Goal: Navigation & Orientation: Find specific page/section

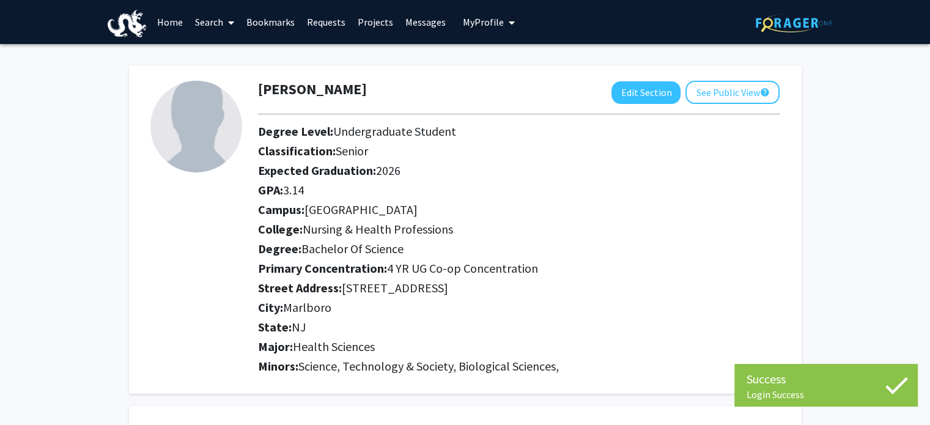
click at [165, 25] on link "Home" at bounding box center [170, 22] width 38 height 43
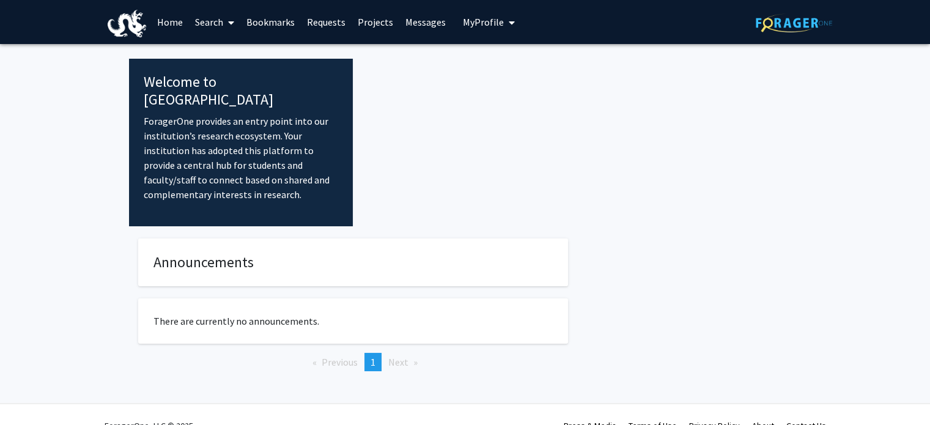
click at [380, 20] on link "Projects" at bounding box center [376, 22] width 48 height 43
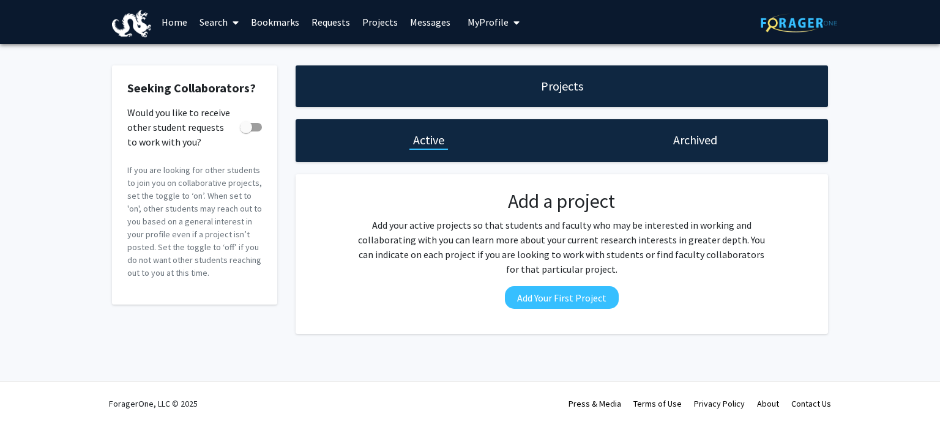
click at [319, 21] on link "Requests" at bounding box center [330, 22] width 51 height 43
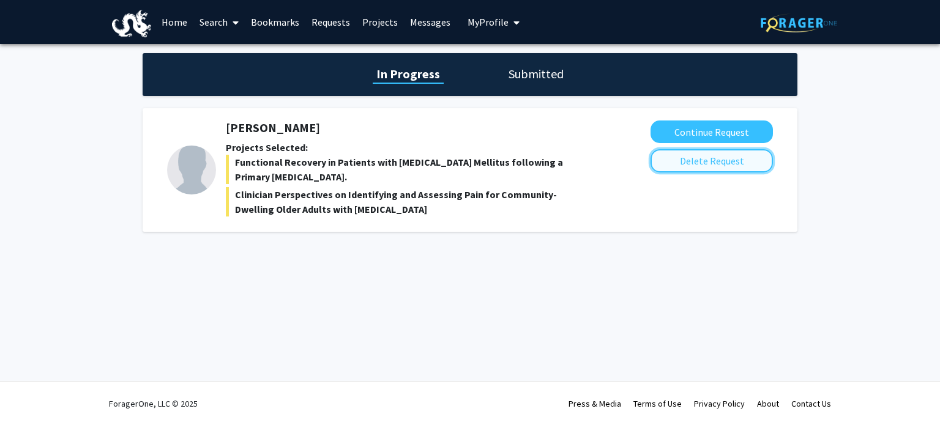
click at [683, 159] on button "Delete Request" at bounding box center [711, 160] width 122 height 23
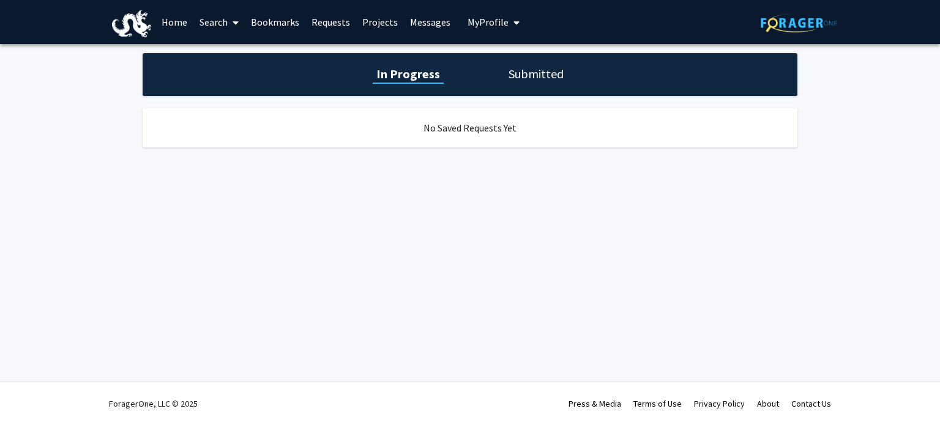
click at [522, 68] on h1 "Submitted" at bounding box center [536, 73] width 62 height 17
click at [204, 20] on link "Search" at bounding box center [218, 22] width 51 height 43
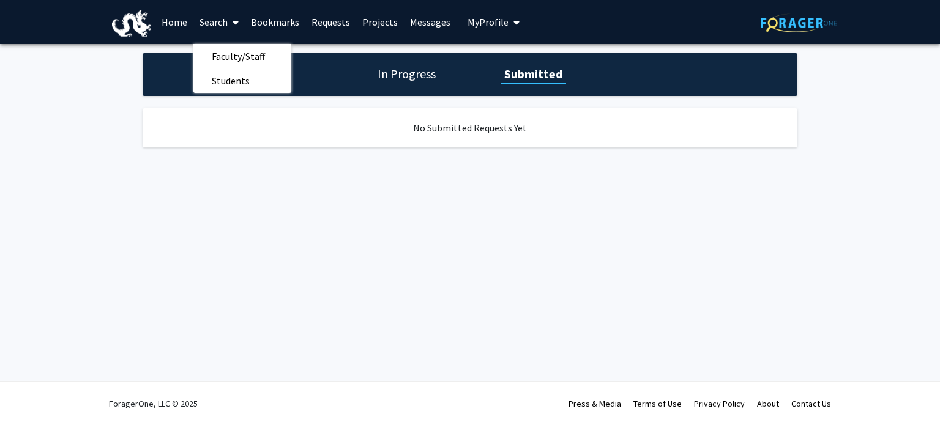
click at [248, 21] on link "Bookmarks" at bounding box center [275, 22] width 61 height 43
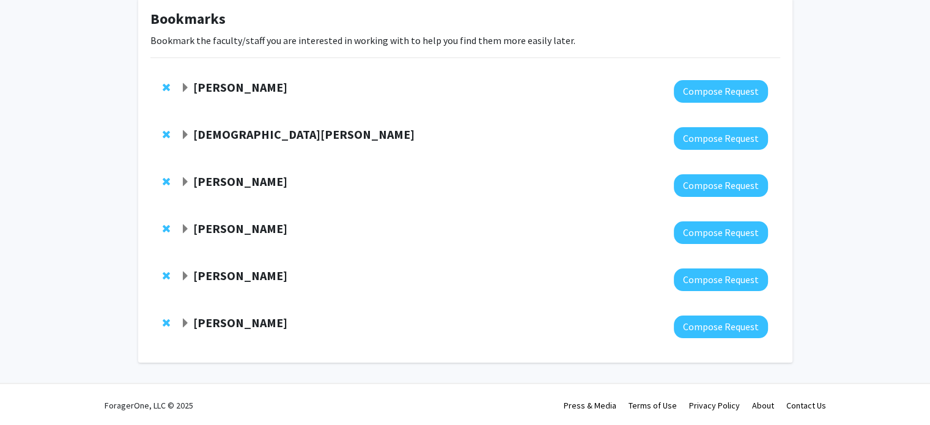
scroll to position [69, 0]
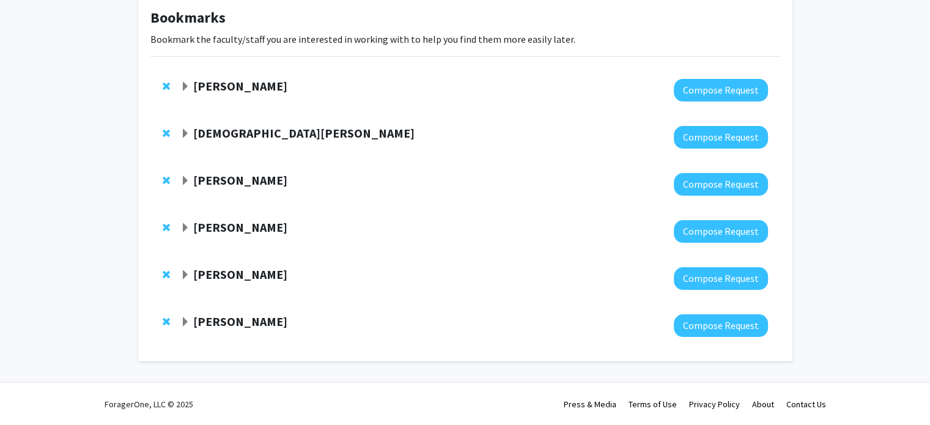
click at [187, 320] on span "Expand Meghan Smith Bookmark" at bounding box center [185, 322] width 10 height 10
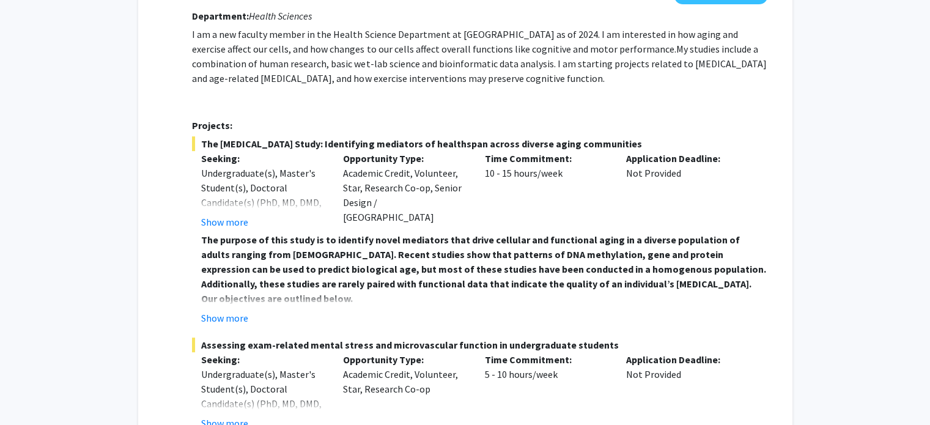
scroll to position [614, 0]
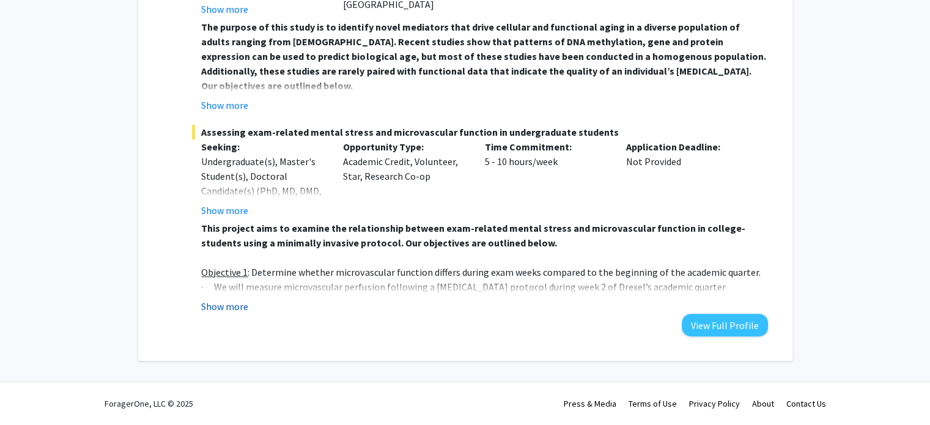
click at [226, 308] on button "Show more" at bounding box center [224, 306] width 47 height 15
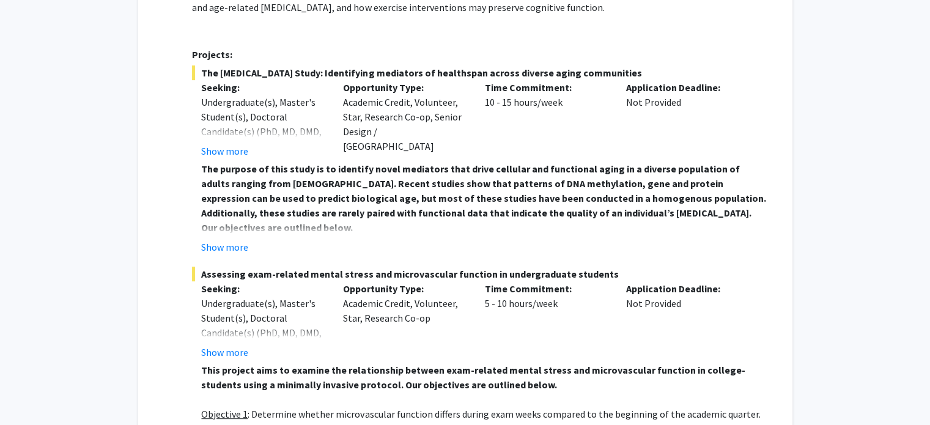
scroll to position [456, 0]
